Goal: Task Accomplishment & Management: Use online tool/utility

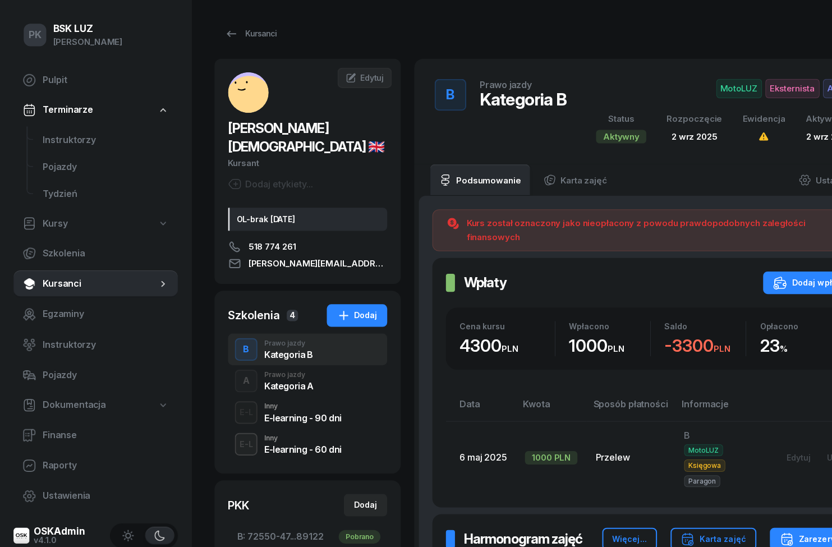
click at [50, 144] on span "Instruktorzy" at bounding box center [105, 139] width 125 height 15
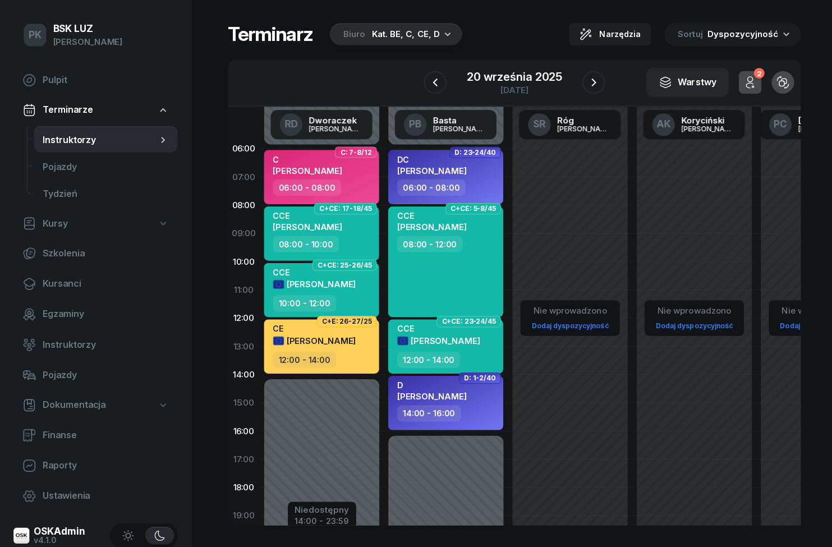
click at [30, 82] on icon at bounding box center [28, 79] width 13 height 13
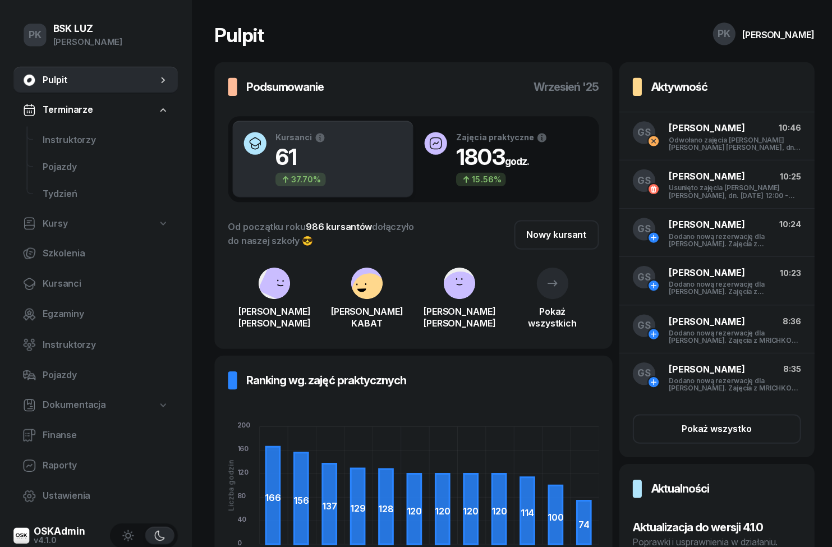
click at [48, 288] on span "Kursanci" at bounding box center [105, 282] width 125 height 15
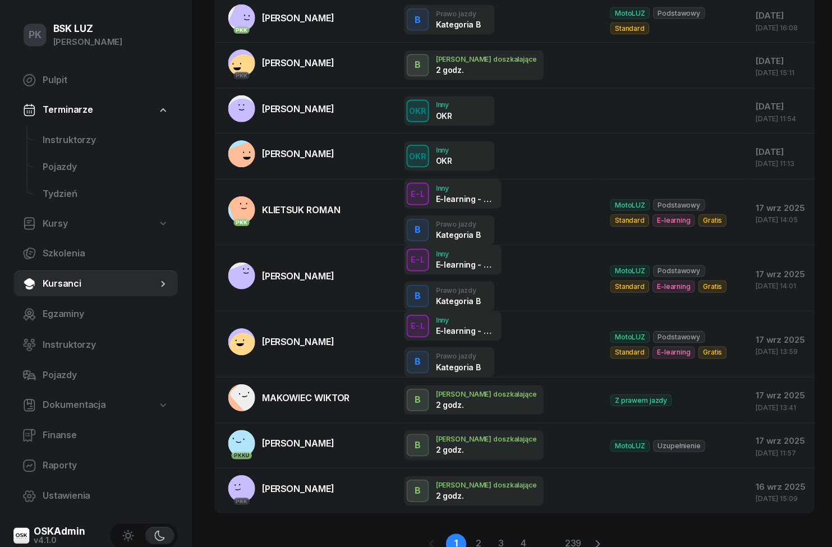
scroll to position [141, 0]
click at [69, 127] on link "Instruktorzy" at bounding box center [105, 139] width 143 height 27
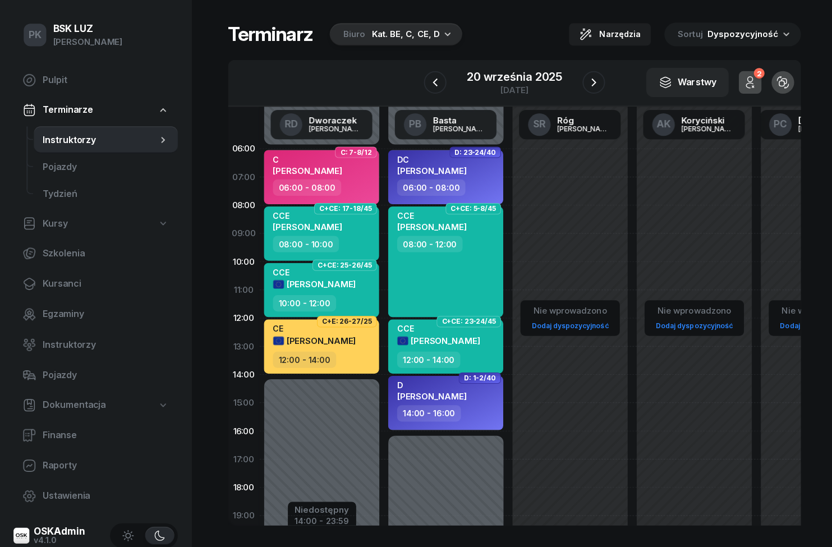
click at [434, 23] on div "Biuro Kat. BE, C, CE, D" at bounding box center [394, 34] width 132 height 22
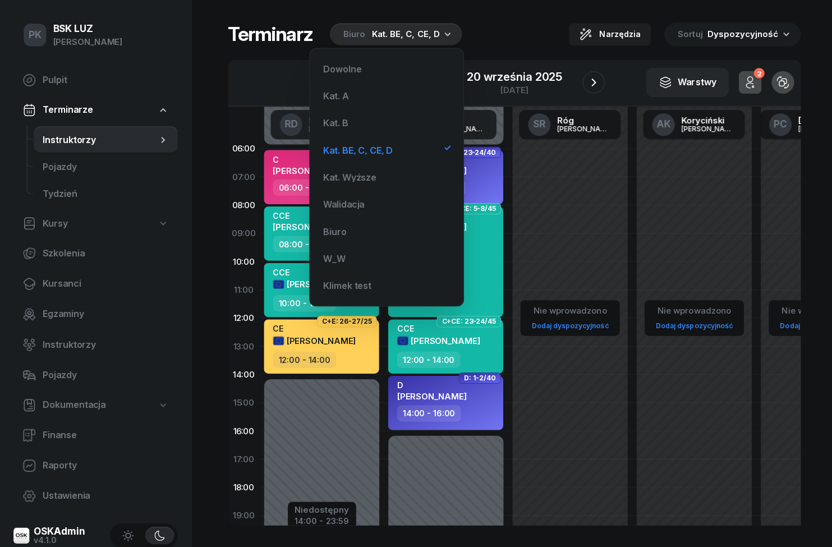
click at [394, 119] on div "Kat. B" at bounding box center [384, 122] width 135 height 22
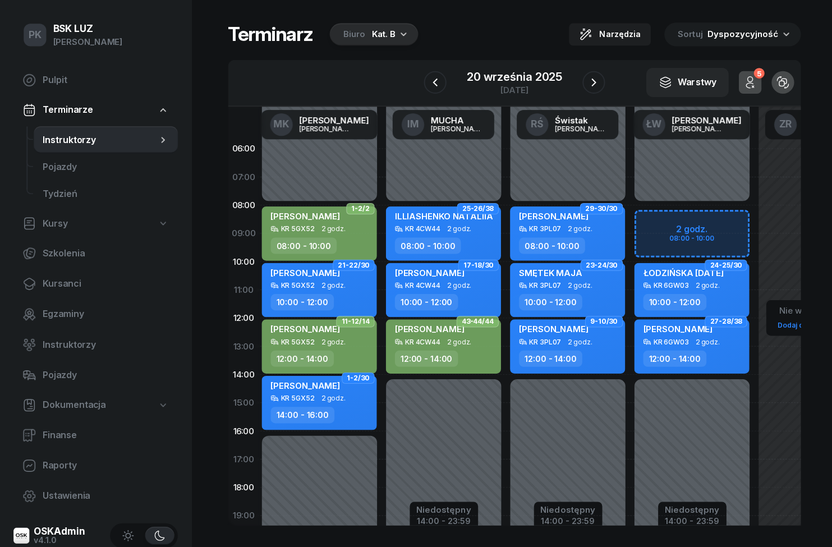
scroll to position [0, 3]
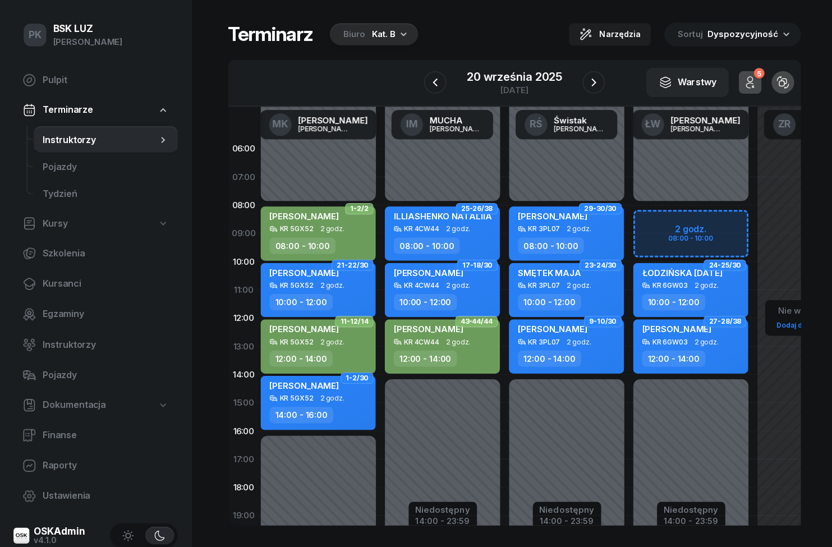
click at [753, 77] on button "5" at bounding box center [745, 82] width 22 height 22
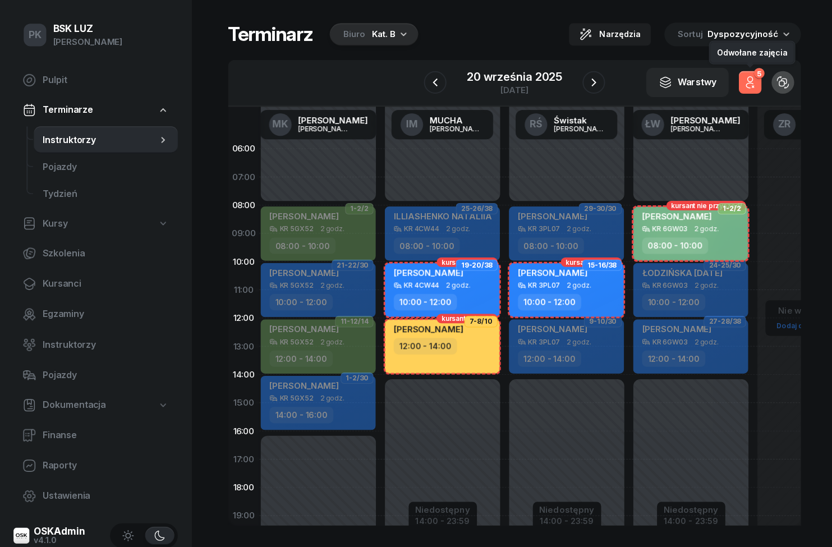
click at [745, 86] on button "5" at bounding box center [745, 82] width 22 height 22
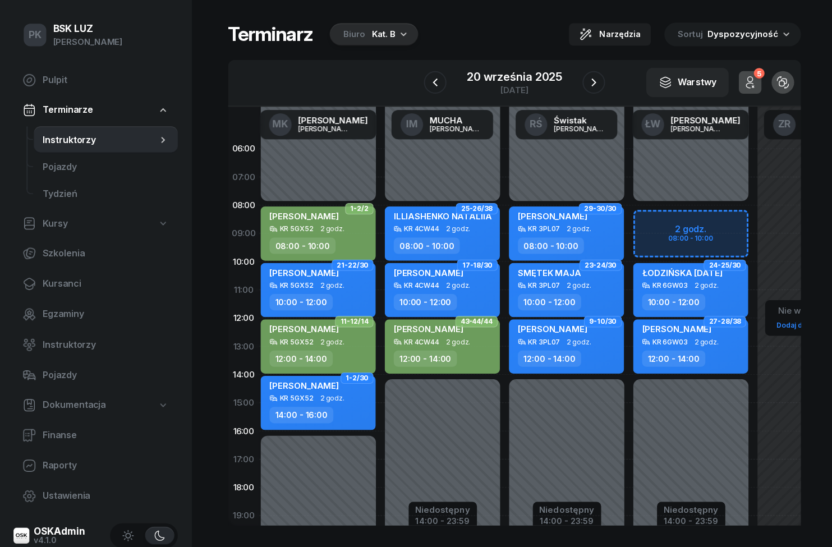
click at [586, 85] on icon "button" at bounding box center [589, 81] width 13 height 13
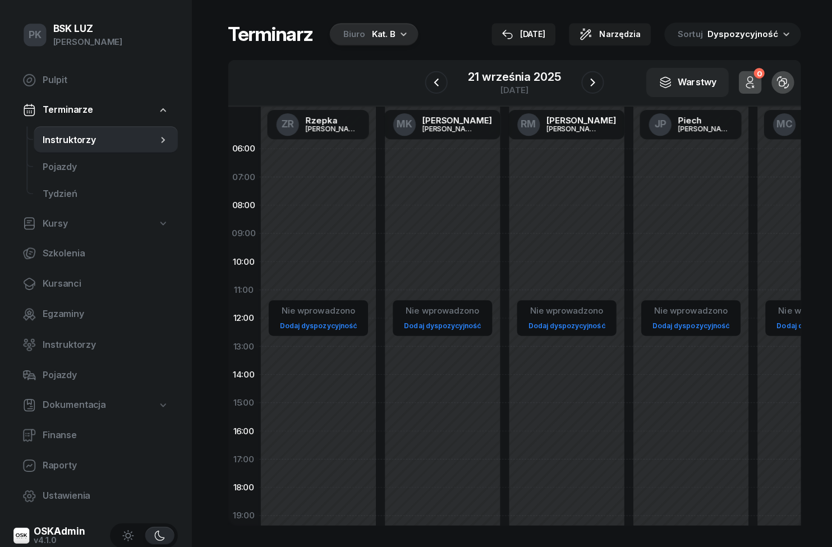
click at [593, 82] on icon "button" at bounding box center [588, 81] width 13 height 13
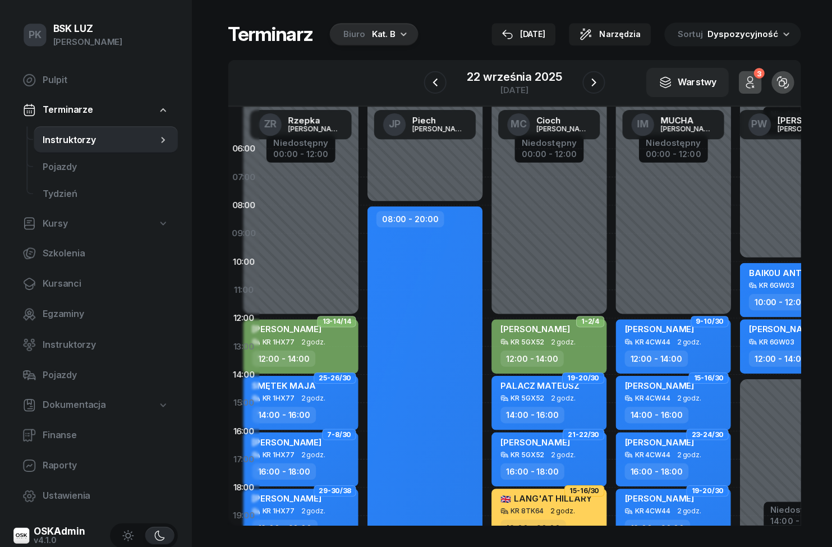
scroll to position [0, 11]
